Goal: Information Seeking & Learning: Check status

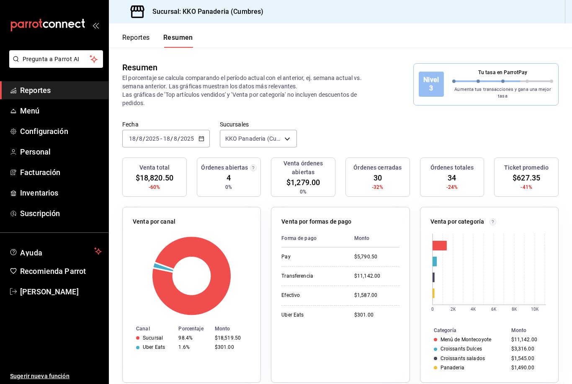
scroll to position [0, 62]
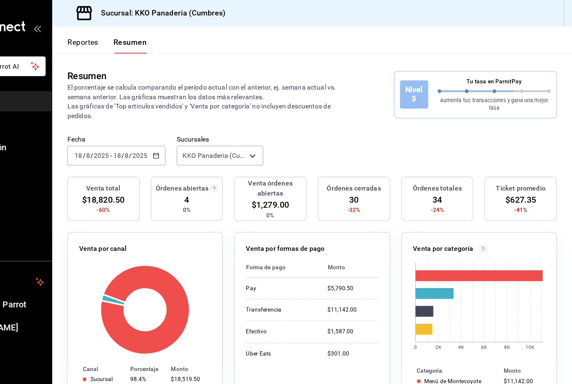
click at [122, 39] on button "Reportes" at bounding box center [136, 41] width 28 height 14
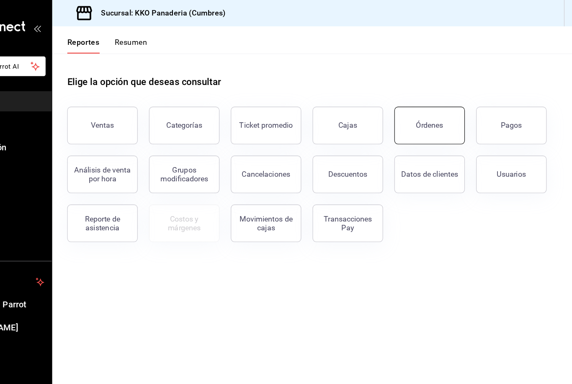
click at [433, 109] on div "Órdenes" at bounding box center [445, 112] width 24 height 8
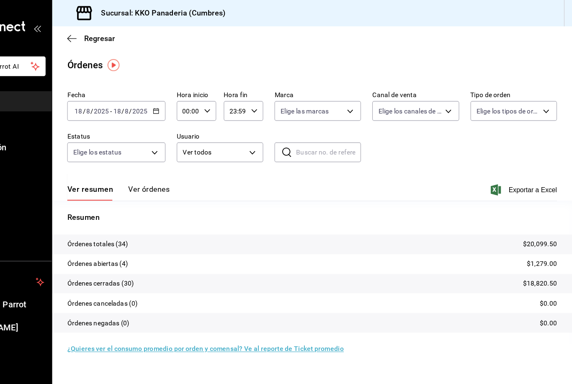
click at [177, 169] on button "Ver órdenes" at bounding box center [195, 172] width 37 height 14
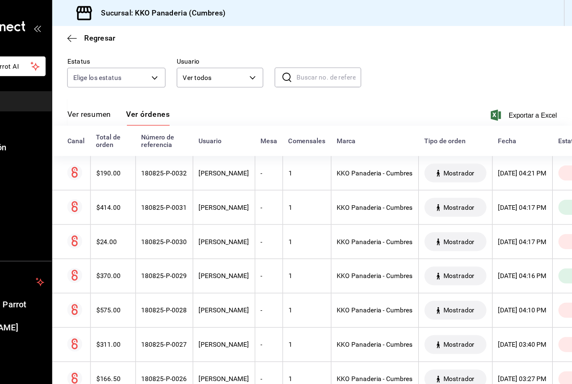
scroll to position [67, 0]
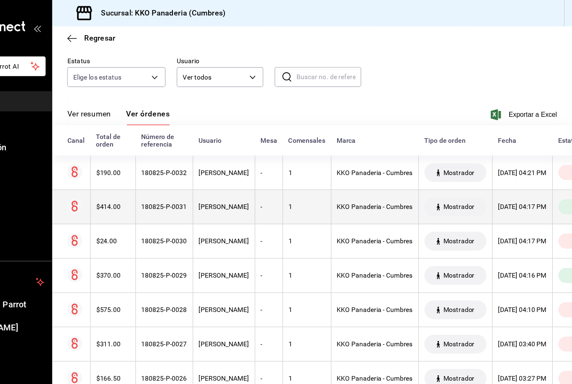
click at [320, 187] on div "1" at bounding box center [336, 184] width 33 height 7
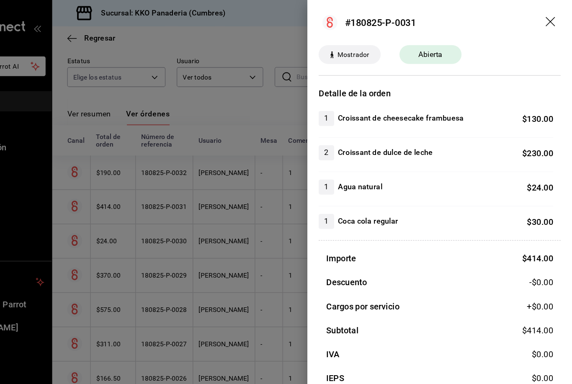
click at [198, 255] on div at bounding box center [286, 192] width 572 height 384
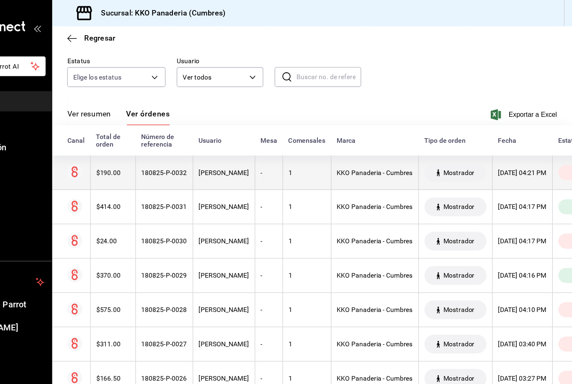
click at [314, 160] on th "1" at bounding box center [335, 154] width 43 height 31
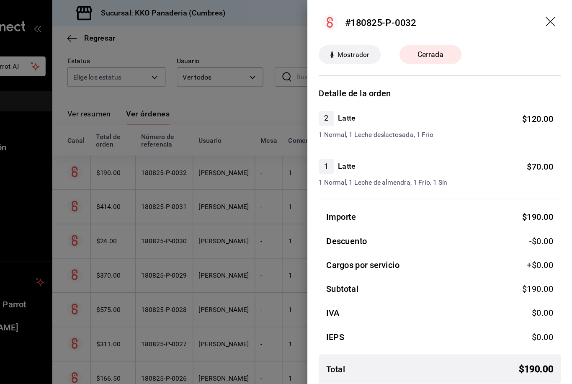
click at [209, 270] on div at bounding box center [286, 192] width 572 height 384
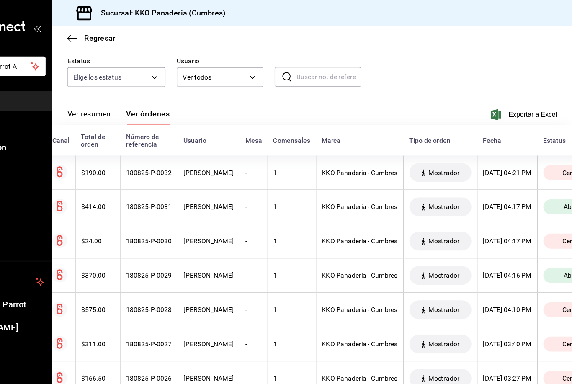
scroll to position [0, 14]
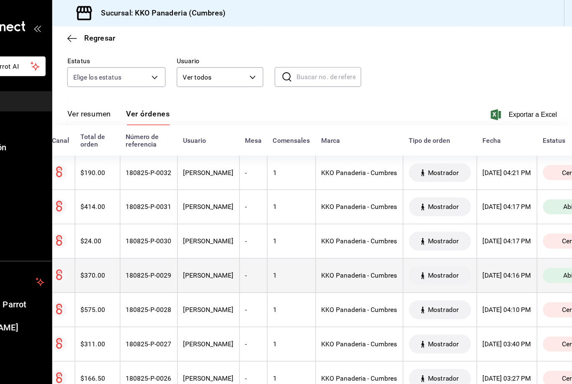
click at [276, 234] on th "-" at bounding box center [288, 245] width 25 height 31
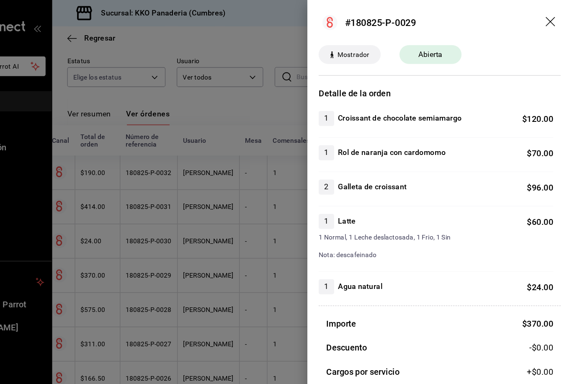
click at [202, 258] on div at bounding box center [286, 192] width 572 height 384
